Goal: Transaction & Acquisition: Purchase product/service

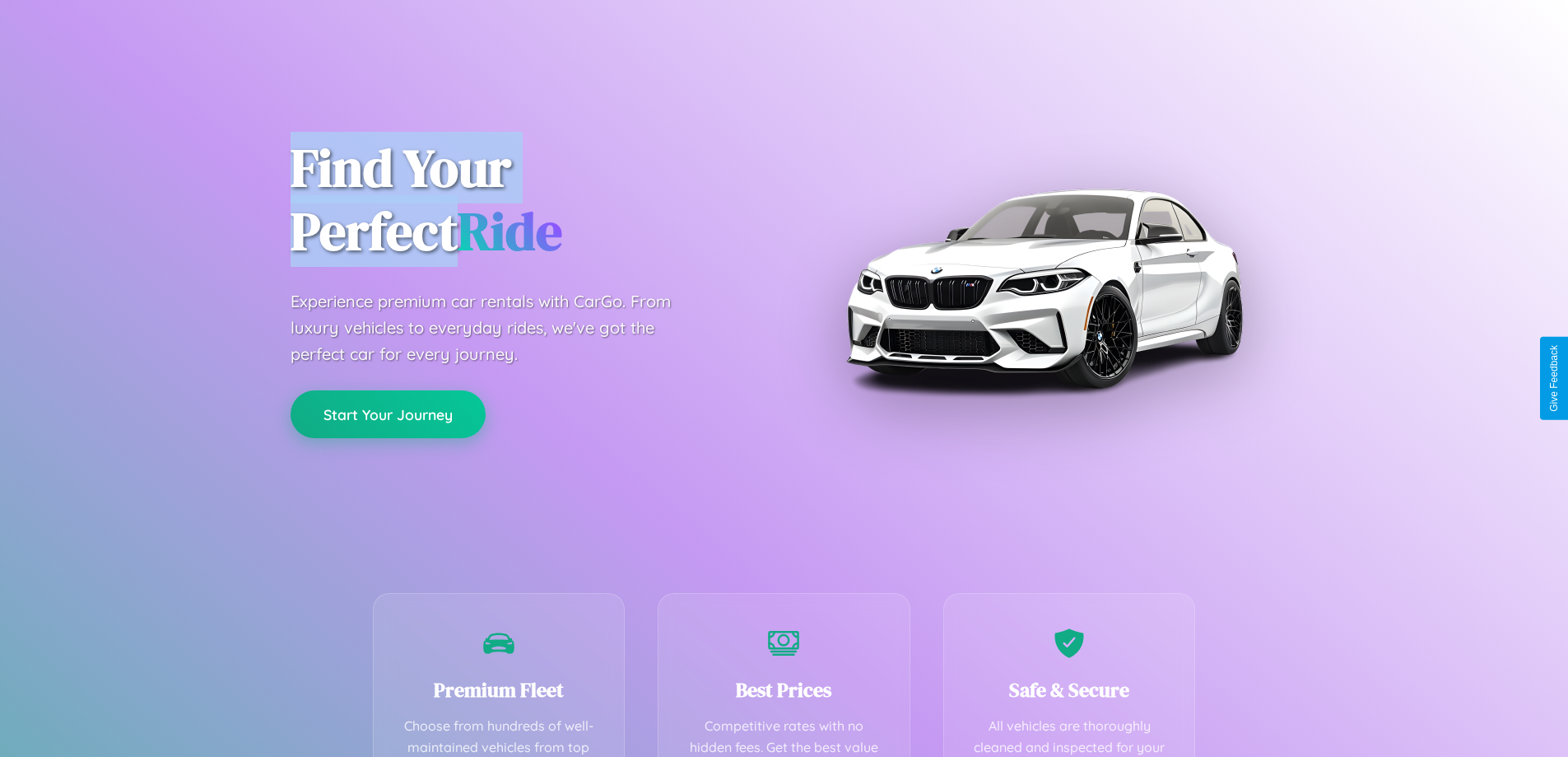
click at [388, 415] on button "Start Your Journey" at bounding box center [388, 414] width 195 height 48
click at [388, 414] on button "Start Your Journey" at bounding box center [388, 414] width 195 height 48
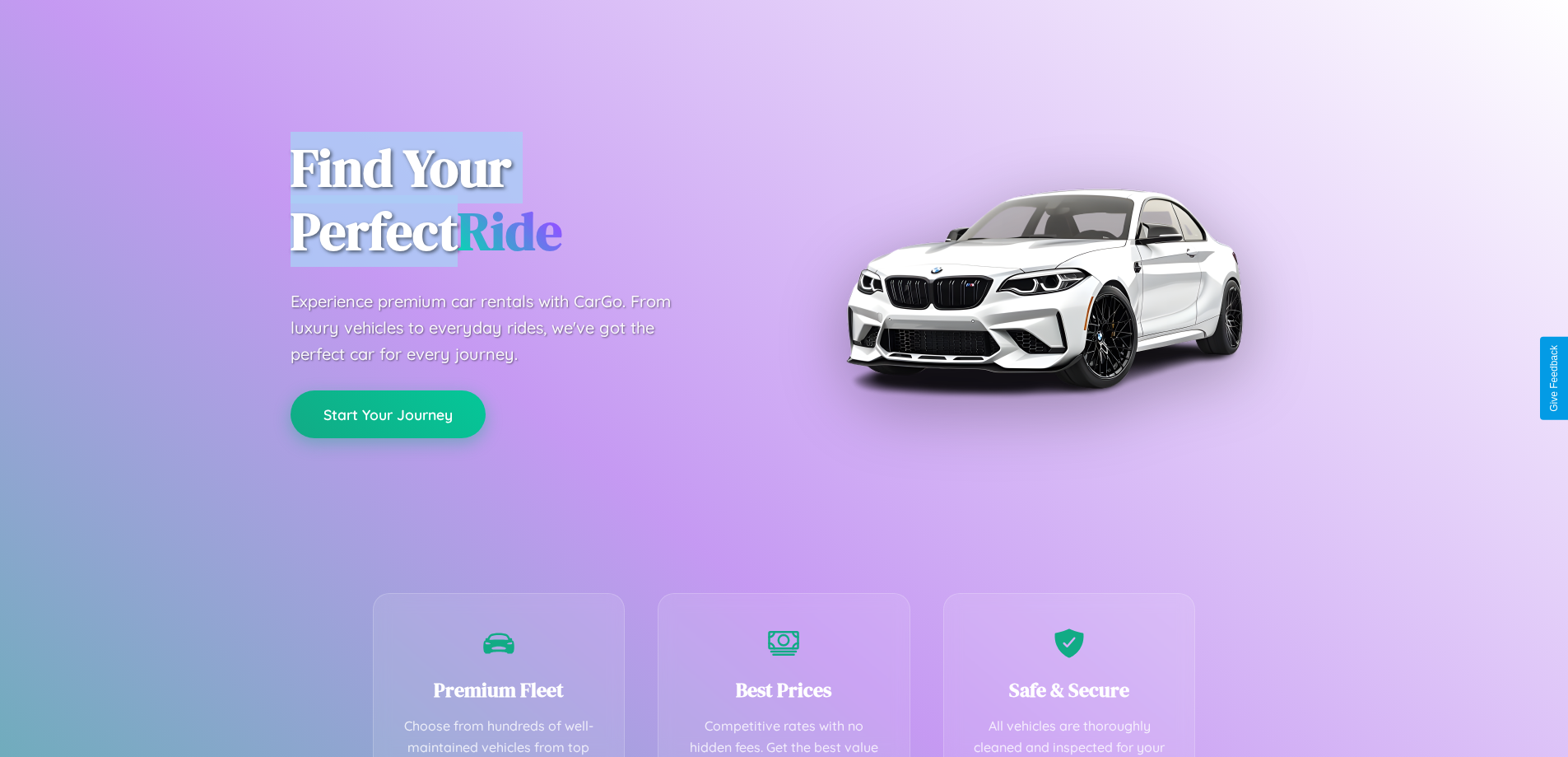
click at [388, 414] on button "Start Your Journey" at bounding box center [388, 414] width 195 height 48
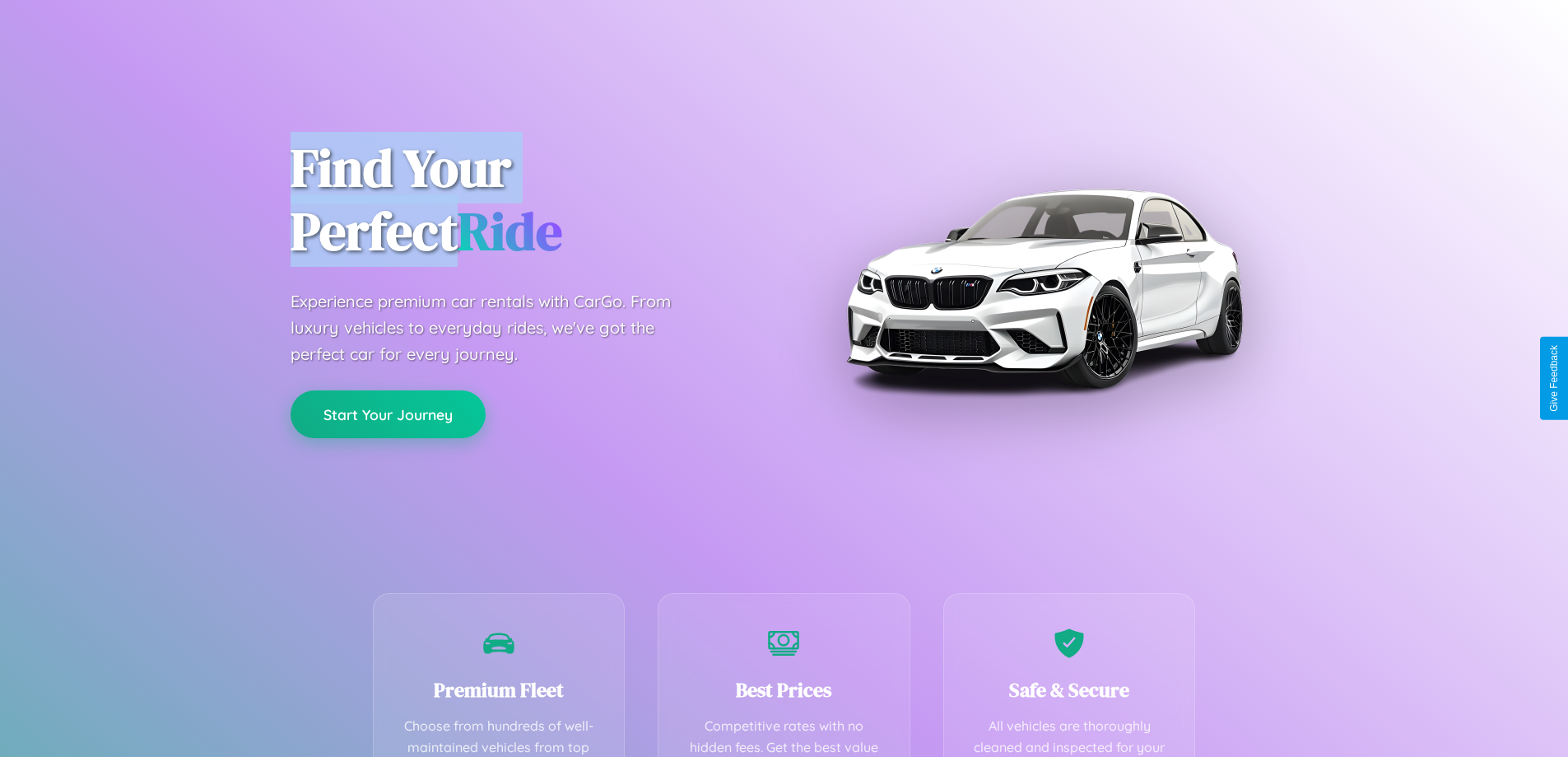
click at [388, 414] on button "Start Your Journey" at bounding box center [388, 414] width 195 height 48
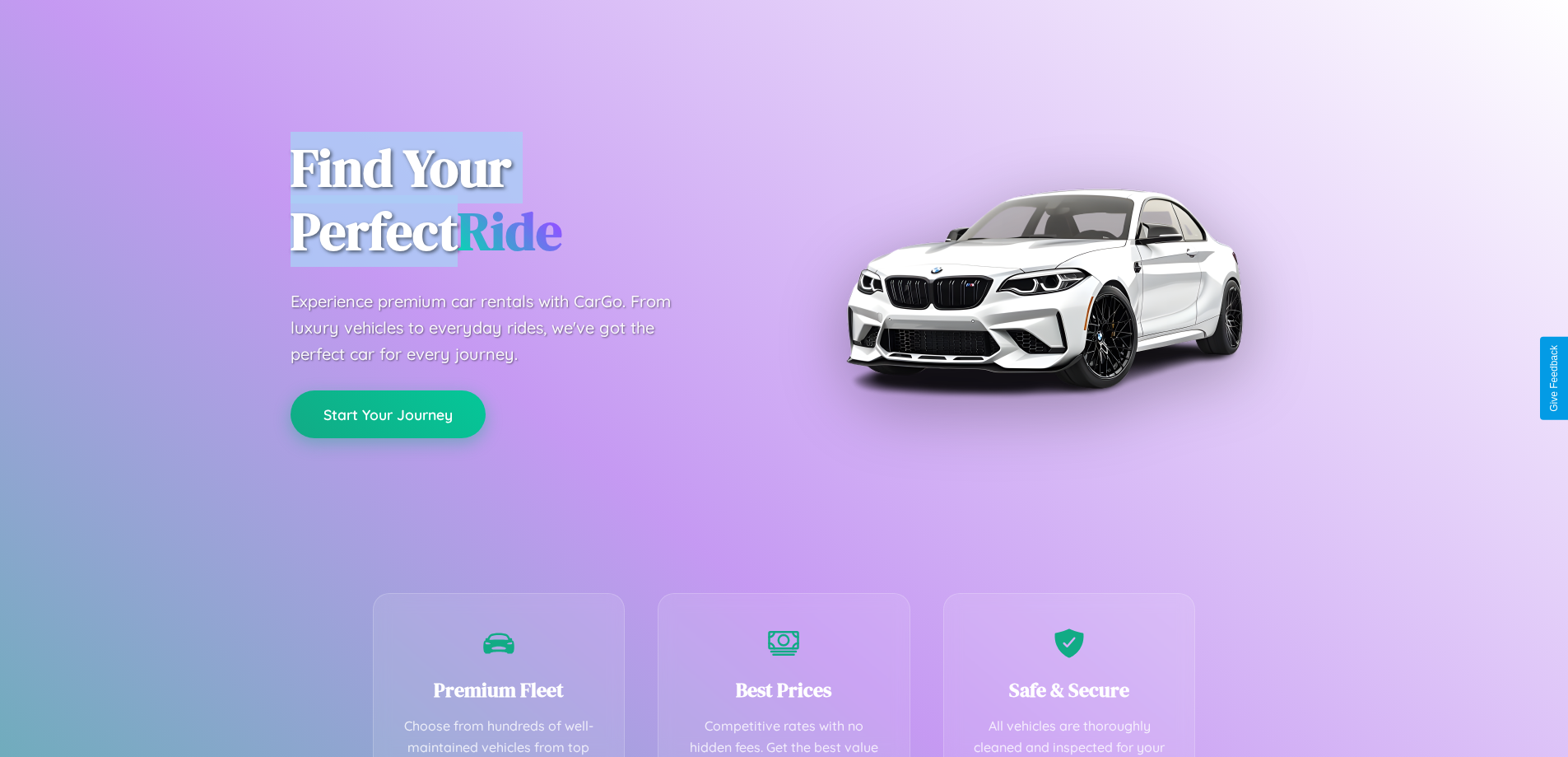
click at [388, 414] on button "Start Your Journey" at bounding box center [388, 414] width 195 height 48
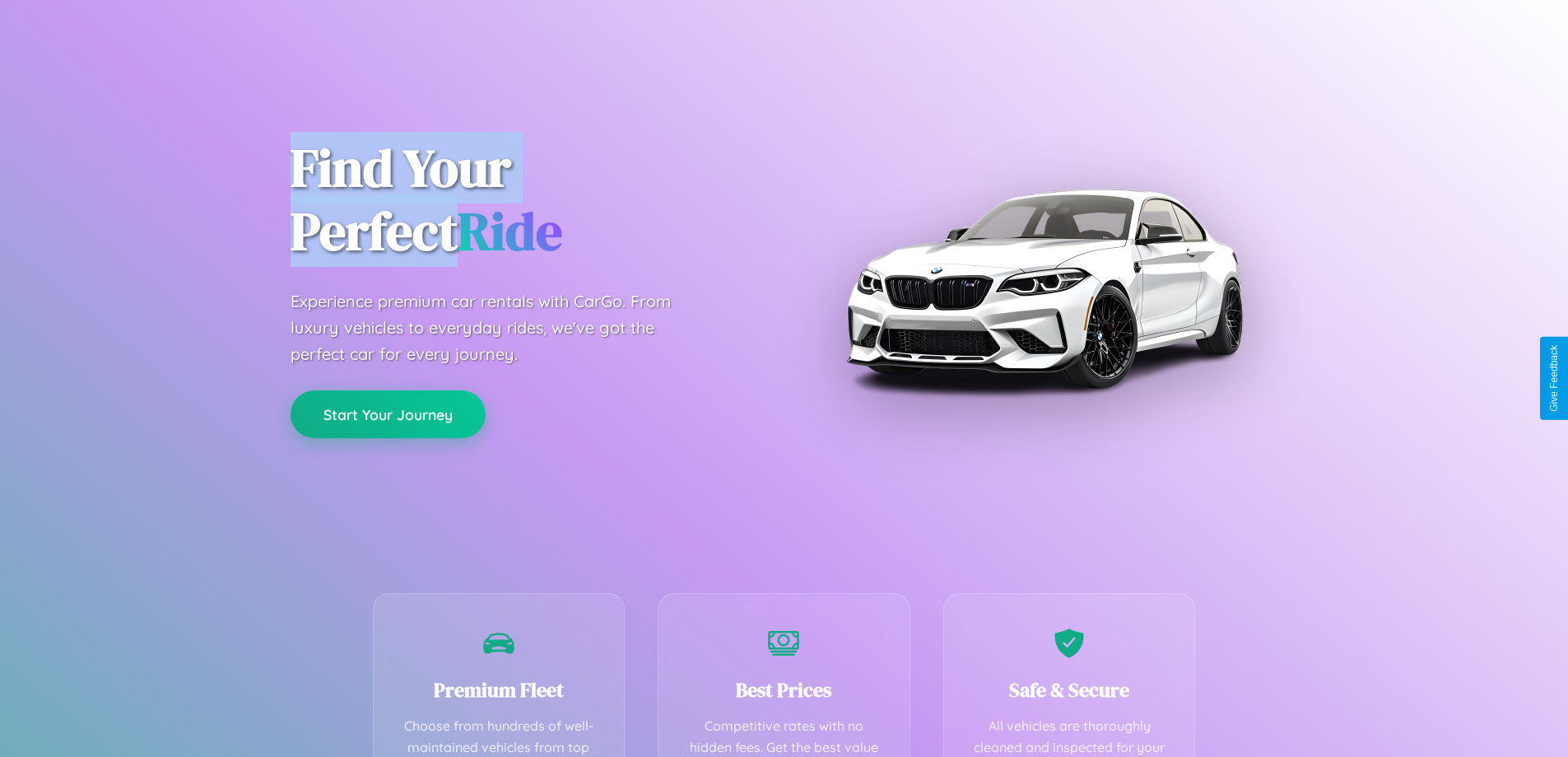
click at [388, 414] on button "Start Your Journey" at bounding box center [388, 414] width 195 height 48
